Goal: Information Seeking & Learning: Learn about a topic

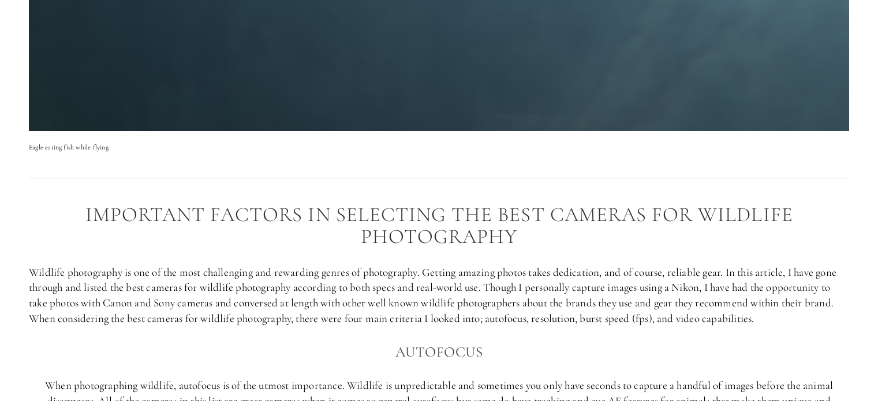
scroll to position [692, 0]
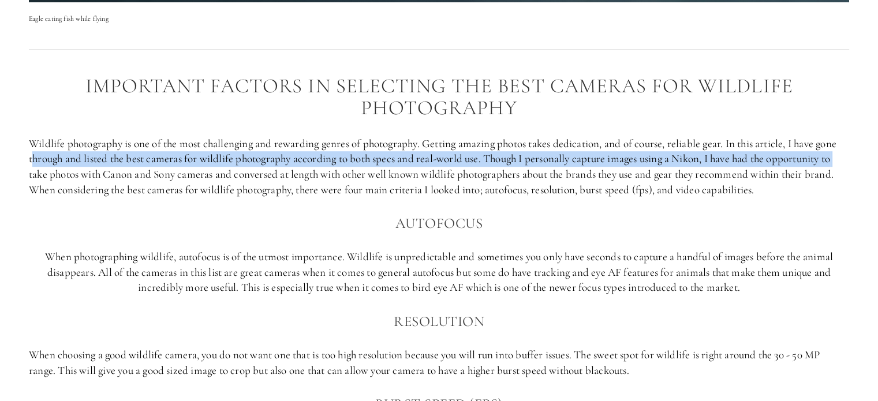
drag, startPoint x: 35, startPoint y: 158, endPoint x: 861, endPoint y: 160, distance: 826.8
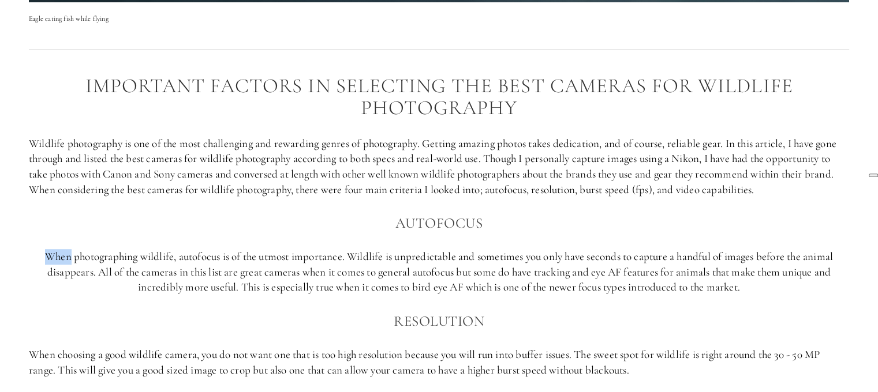
drag, startPoint x: 47, startPoint y: 253, endPoint x: 135, endPoint y: 253, distance: 88.3
click at [113, 253] on p "When photographing wildlife, autofocus is of the utmost importance. Wildlife is…" at bounding box center [439, 272] width 820 height 46
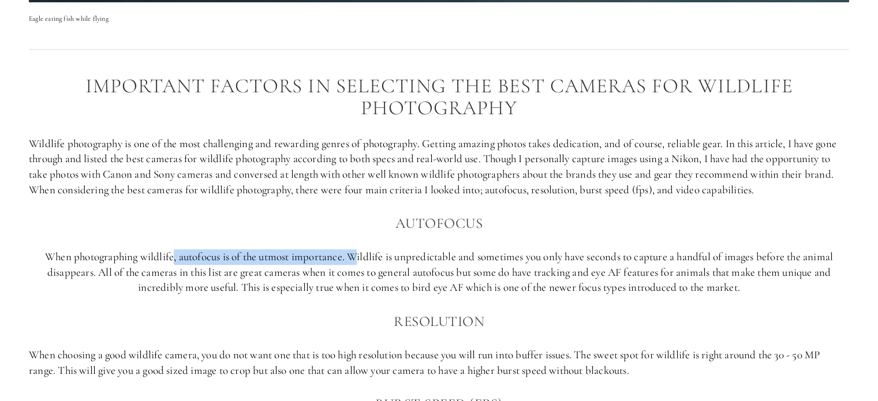
drag, startPoint x: 178, startPoint y: 257, endPoint x: 353, endPoint y: 257, distance: 175.4
click at [353, 257] on p "When photographing wildlife, autofocus is of the utmost importance. Wildlife is…" at bounding box center [439, 272] width 820 height 46
click at [413, 263] on p "When photographing wildlife, autofocus is of the utmost importance. Wildlife is…" at bounding box center [439, 272] width 820 height 46
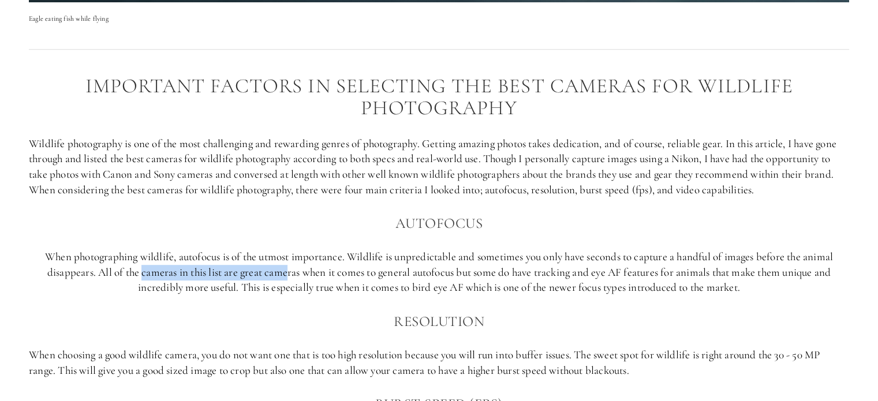
drag, startPoint x: 140, startPoint y: 273, endPoint x: 284, endPoint y: 273, distance: 144.2
click at [284, 273] on p "When photographing wildlife, autofocus is of the utmost importance. Wildlife is…" at bounding box center [439, 272] width 820 height 46
drag, startPoint x: 441, startPoint y: 273, endPoint x: 485, endPoint y: 273, distance: 43.3
click at [485, 273] on p "When photographing wildlife, autofocus is of the utmost importance. Wildlife is…" at bounding box center [439, 272] width 820 height 46
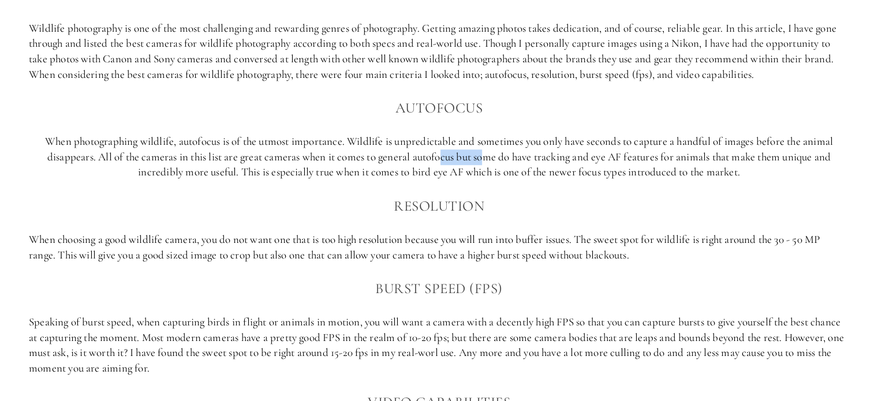
scroll to position [865, 0]
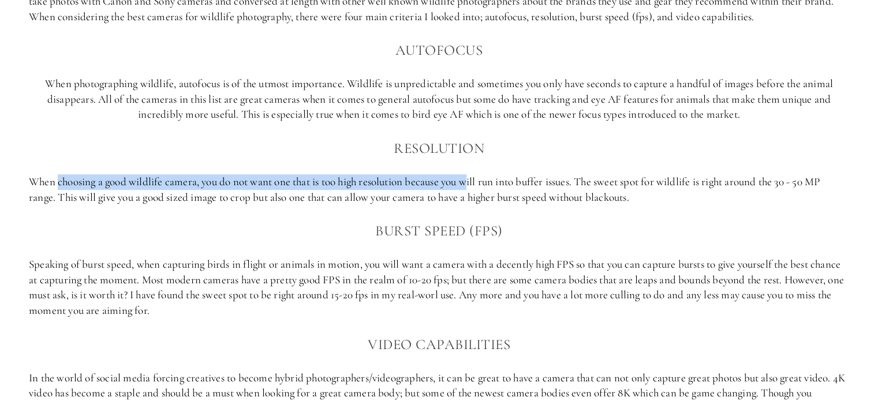
drag, startPoint x: 58, startPoint y: 183, endPoint x: 473, endPoint y: 184, distance: 415.4
click at [473, 184] on p "When choosing a good wildlife camera, you do not want one that is too high reso…" at bounding box center [439, 189] width 820 height 31
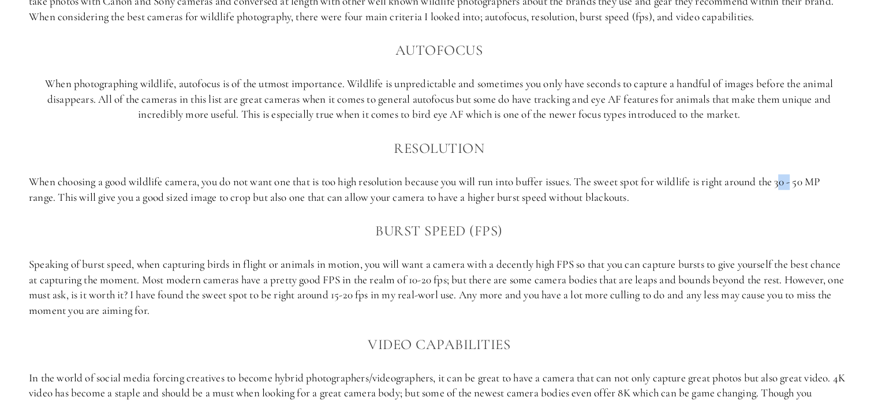
drag, startPoint x: 789, startPoint y: 184, endPoint x: 841, endPoint y: 184, distance: 51.9
click at [840, 184] on p "When choosing a good wildlife camera, you do not want one that is too high reso…" at bounding box center [439, 189] width 820 height 31
